Goal: Task Accomplishment & Management: Manage account settings

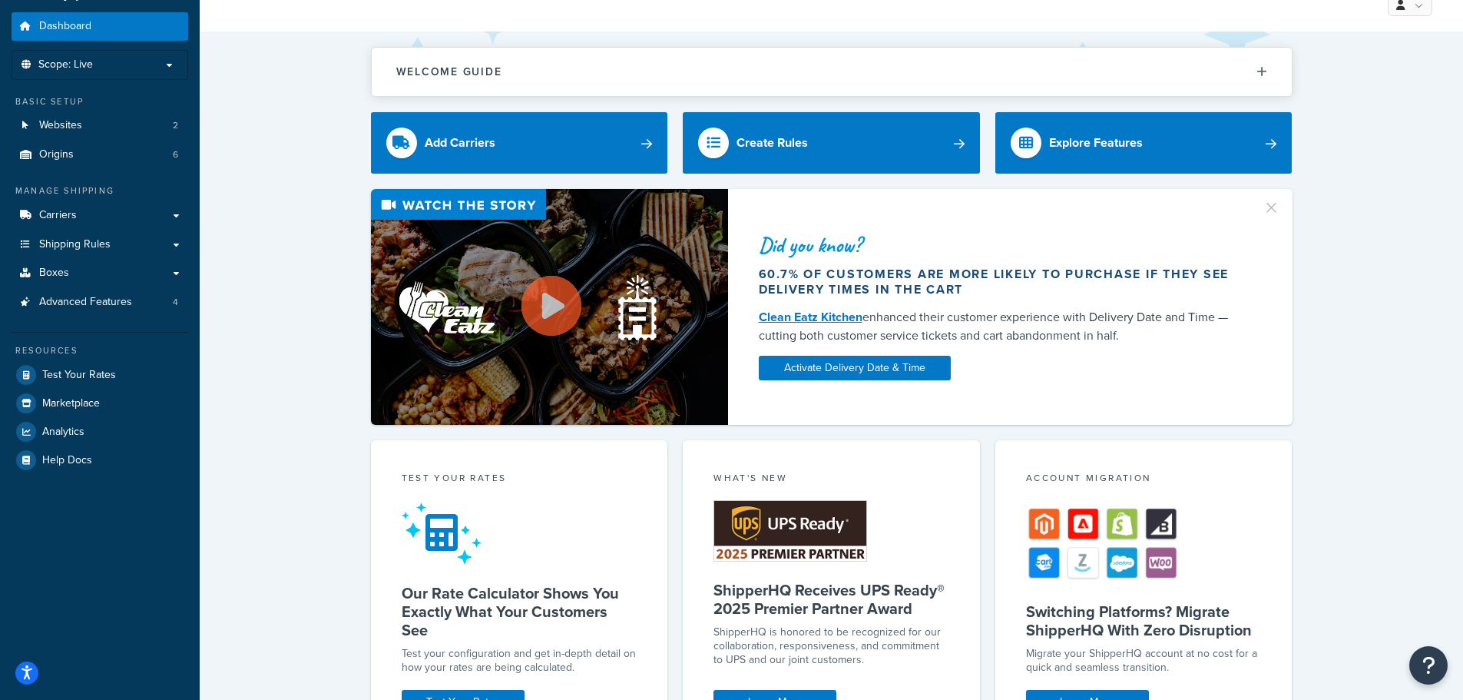
scroll to position [77, 0]
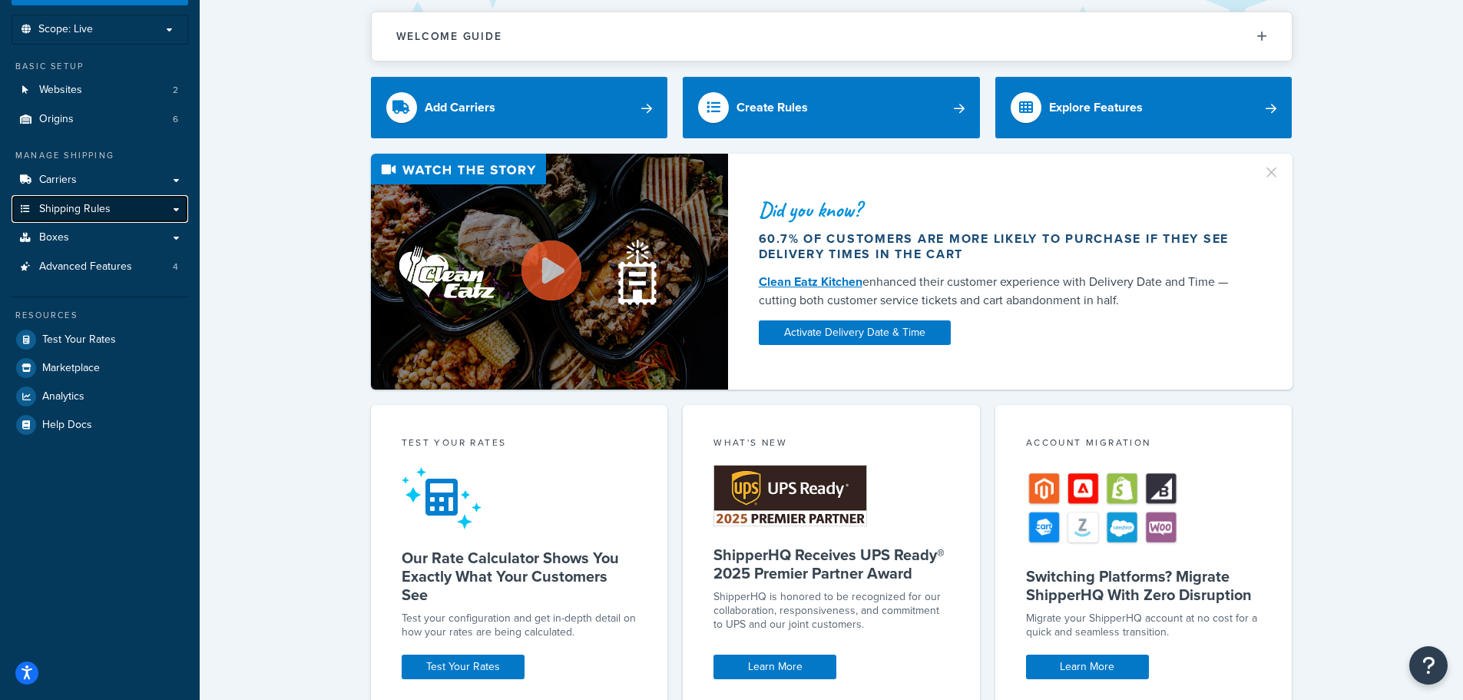
click at [85, 214] on span "Shipping Rules" at bounding box center [74, 209] width 71 height 13
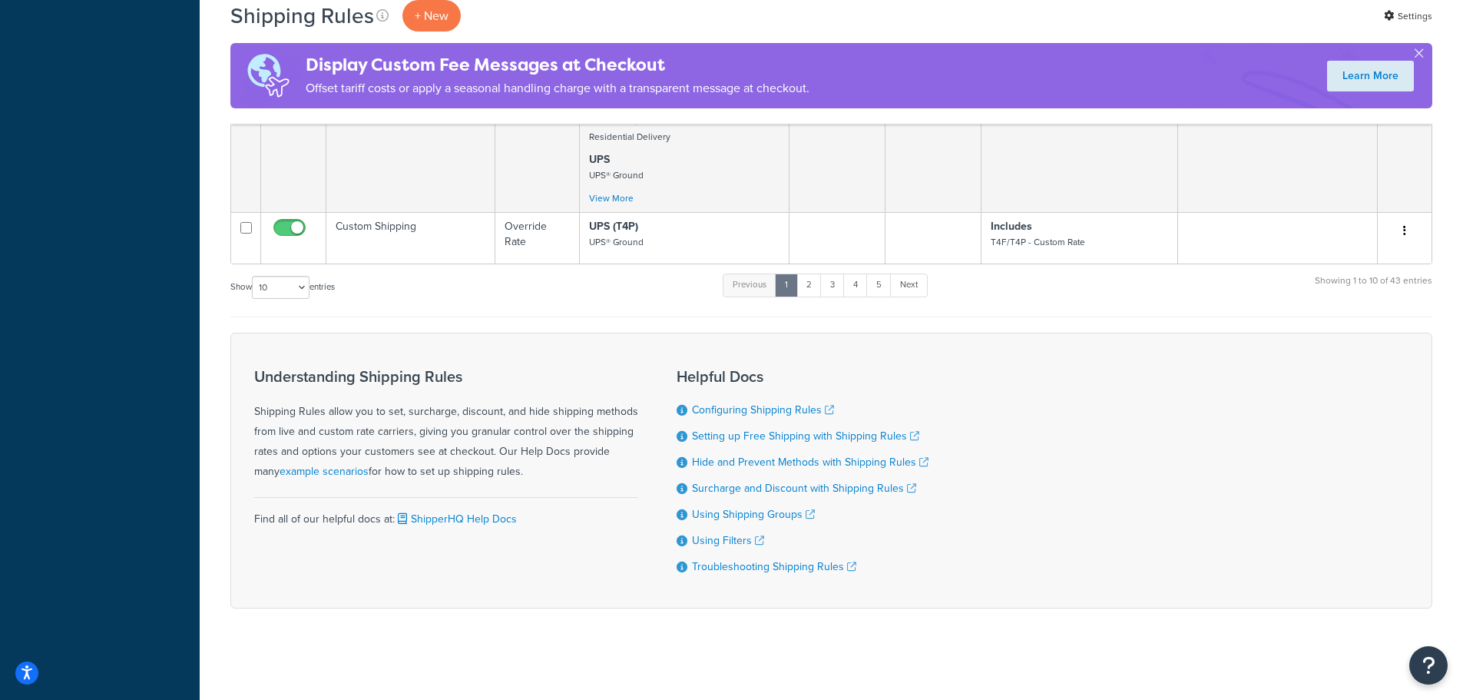
scroll to position [1007, 0]
click at [280, 291] on select "10 15 25 50 100 1000" at bounding box center [281, 286] width 58 height 23
select select "50"
click at [253, 275] on select "10 15 25 50 100 1000" at bounding box center [281, 286] width 58 height 23
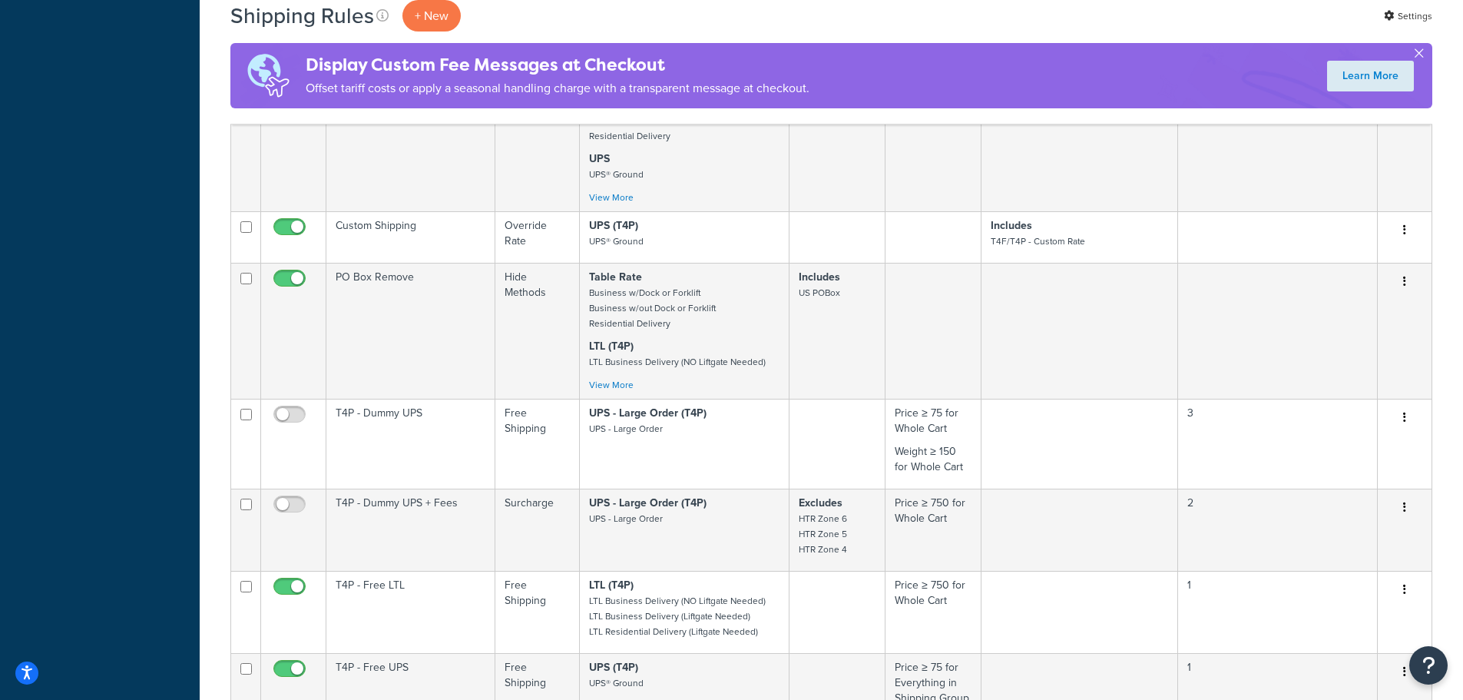
click at [1417, 55] on button "button" at bounding box center [1419, 57] width 4 height 4
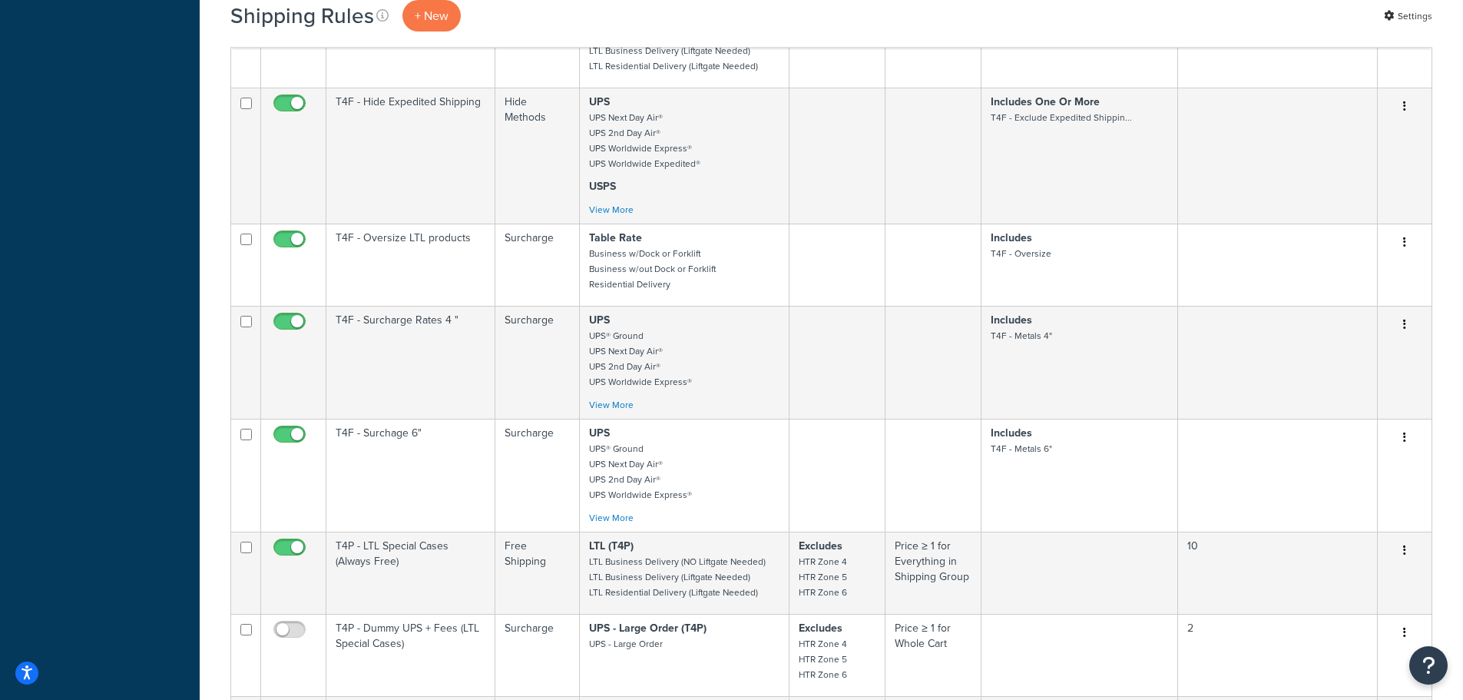
scroll to position [2850, 0]
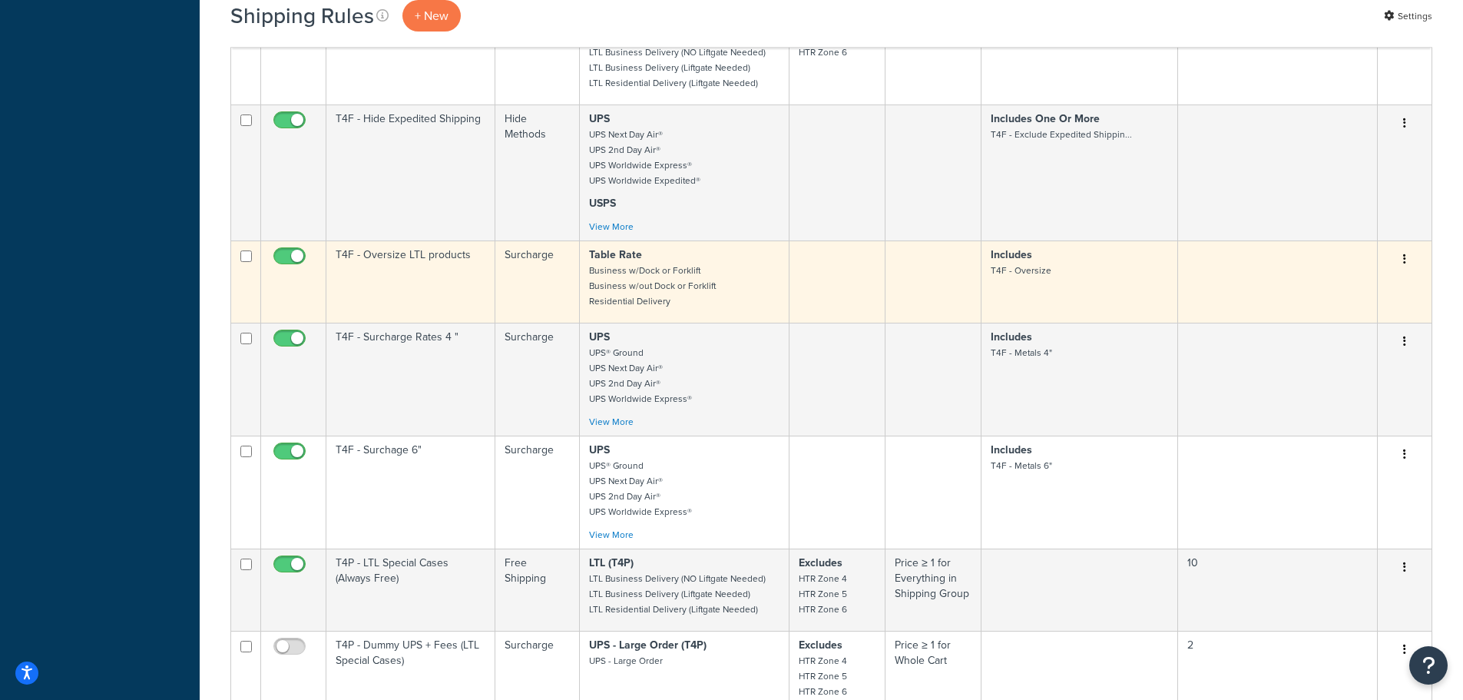
click at [1405, 263] on icon "button" at bounding box center [1404, 258] width 3 height 11
click at [1106, 280] on td "Includes T4F - Oversize" at bounding box center [1079, 281] width 196 height 82
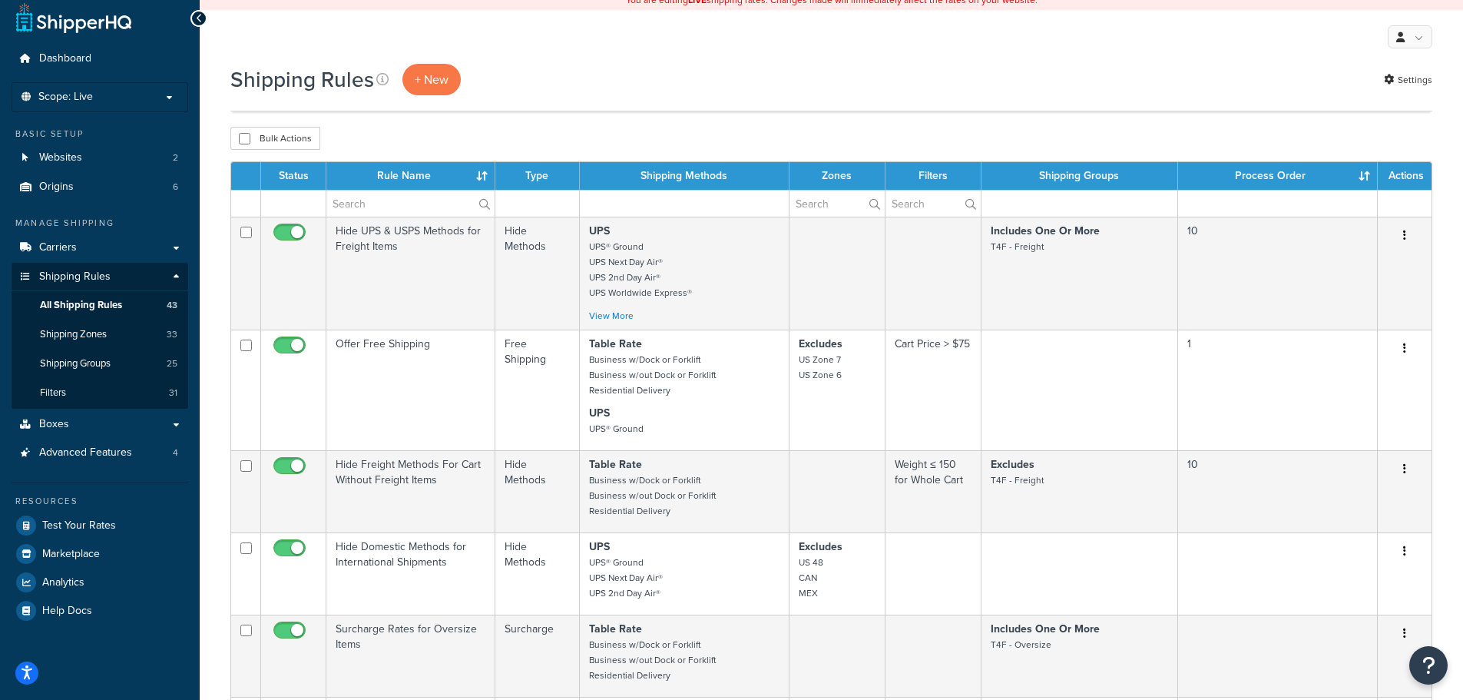
scroll to position [0, 0]
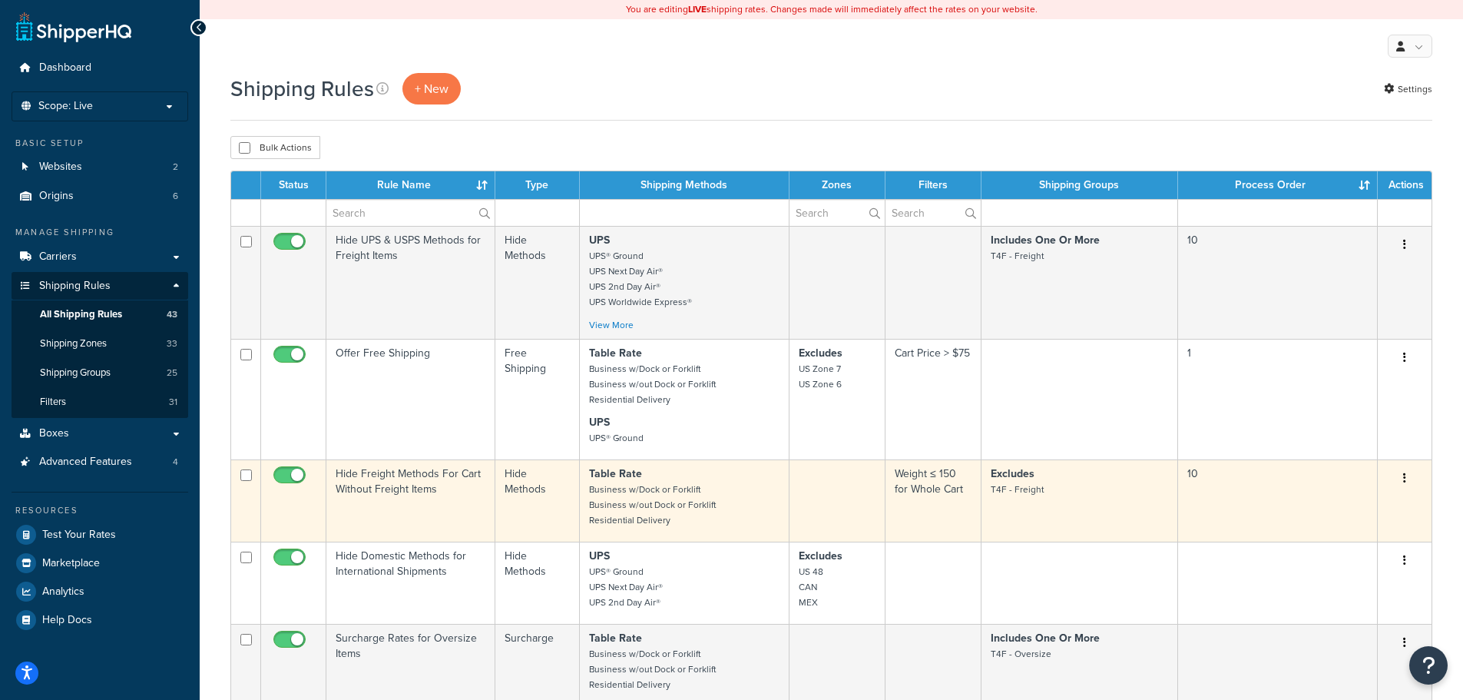
click at [971, 487] on td "Weight ≤ 150 for Whole Cart" at bounding box center [933, 500] width 96 height 82
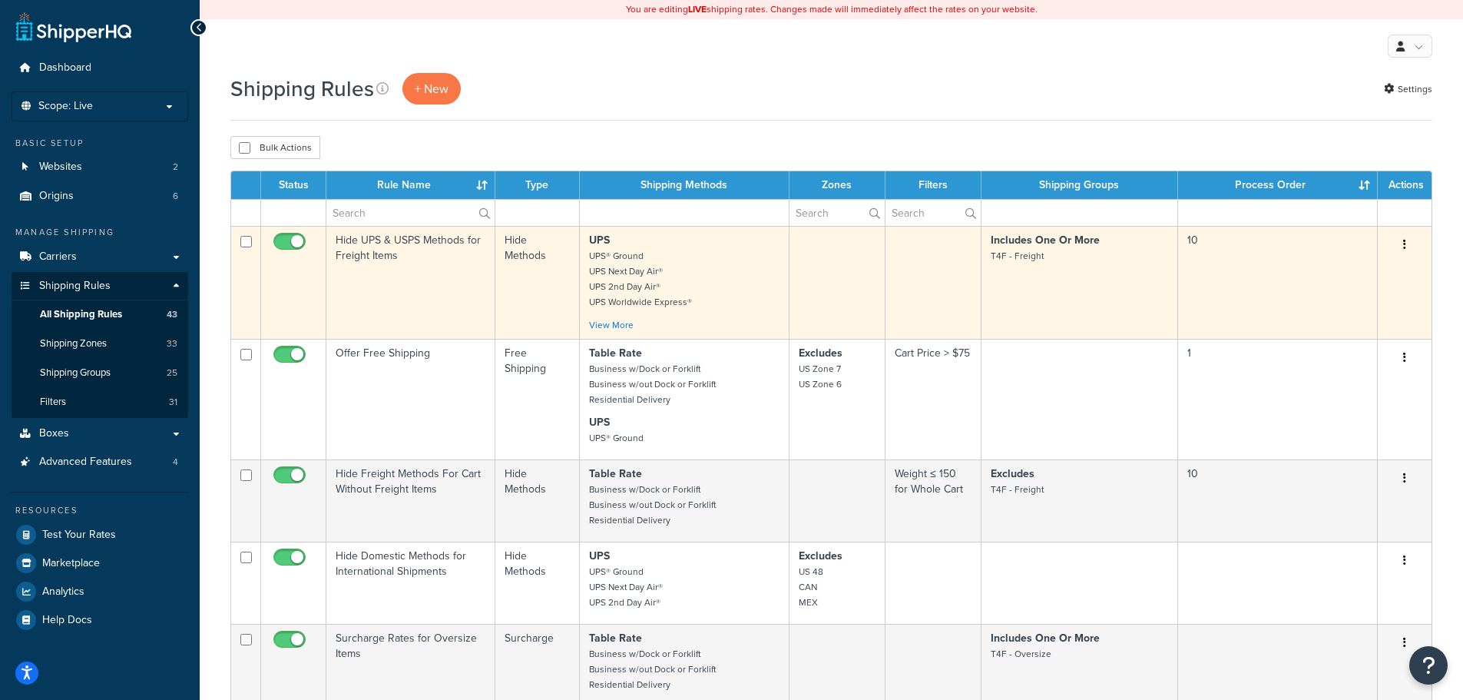
click at [746, 291] on p "UPS UPS® Ground UPS Next Day Air® UPS 2nd Day Air® UPS Worldwide Express®" at bounding box center [684, 271] width 190 height 77
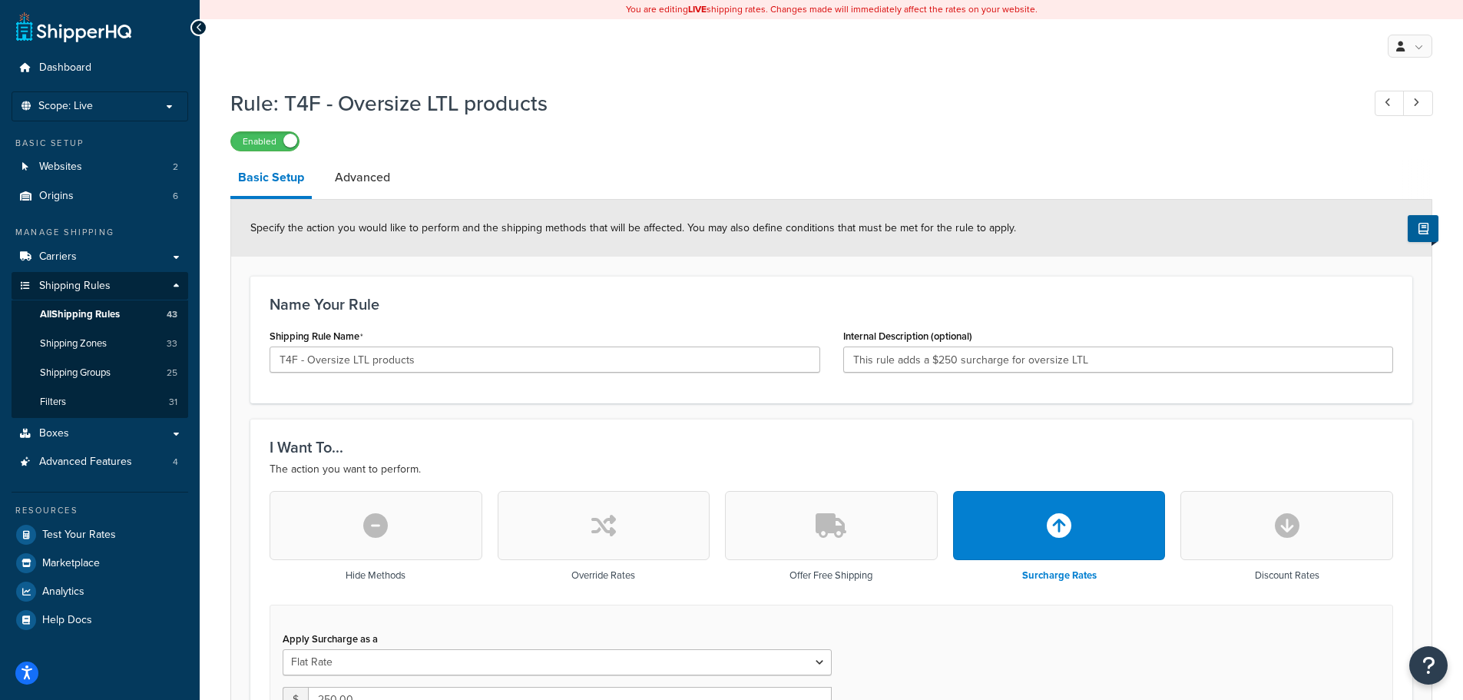
click at [203, 27] on div at bounding box center [198, 27] width 17 height 17
click at [199, 28] on icon at bounding box center [199, 27] width 7 height 11
